Goal: Information Seeking & Learning: Check status

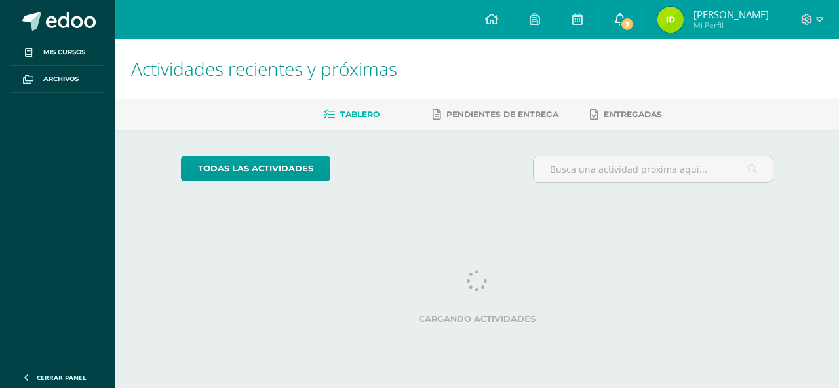
click at [634, 19] on span "3" at bounding box center [627, 24] width 14 height 14
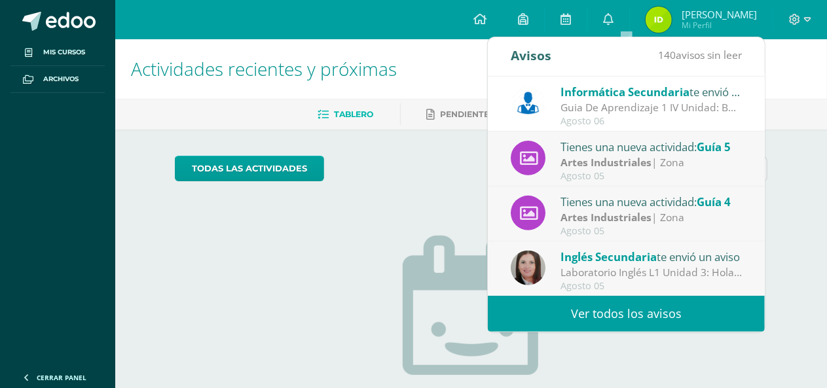
scroll to position [66, 0]
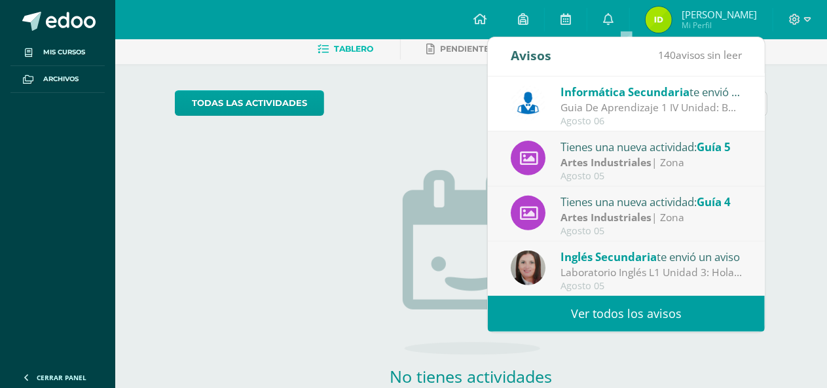
click at [597, 316] on link "Ver todos los avisos" at bounding box center [626, 314] width 277 height 36
click at [643, 308] on link "Ver todos los avisos" at bounding box center [626, 314] width 277 height 36
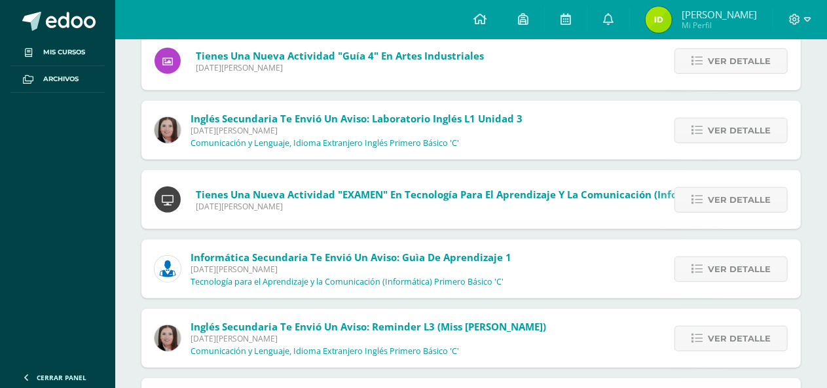
scroll to position [459, 0]
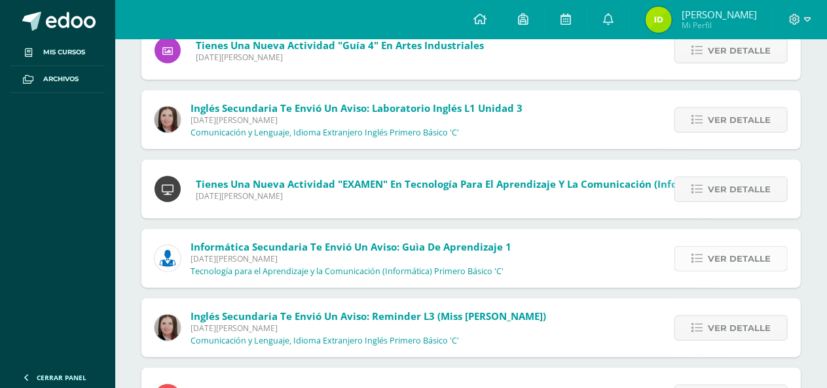
click at [759, 254] on span "Ver detalle" at bounding box center [739, 259] width 63 height 24
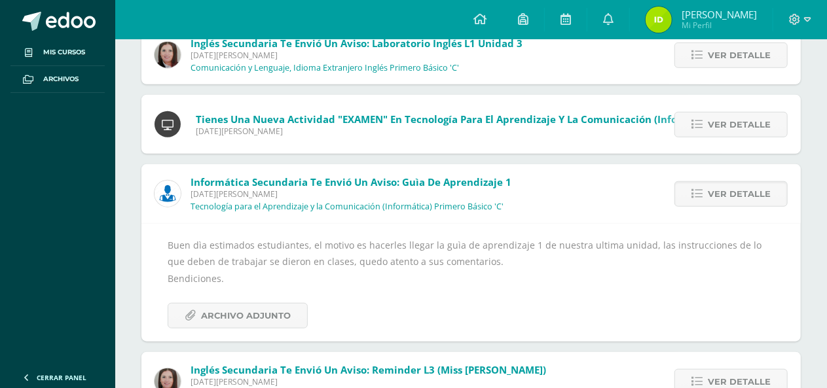
scroll to position [590, 0]
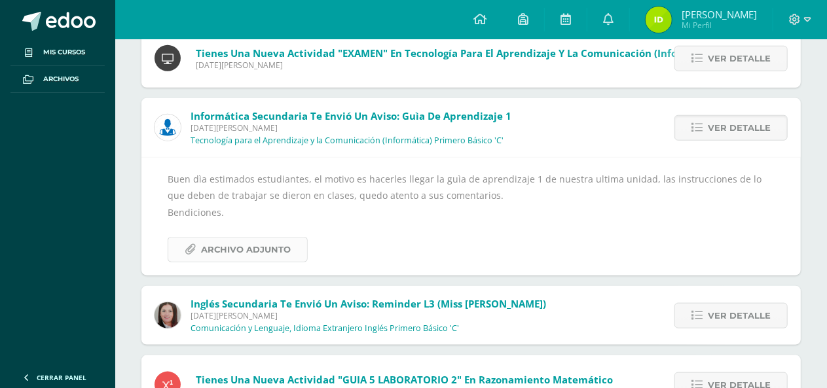
click at [256, 254] on span "Archivo Adjunto" at bounding box center [246, 250] width 90 height 24
